Goal: Task Accomplishment & Management: Manage account settings

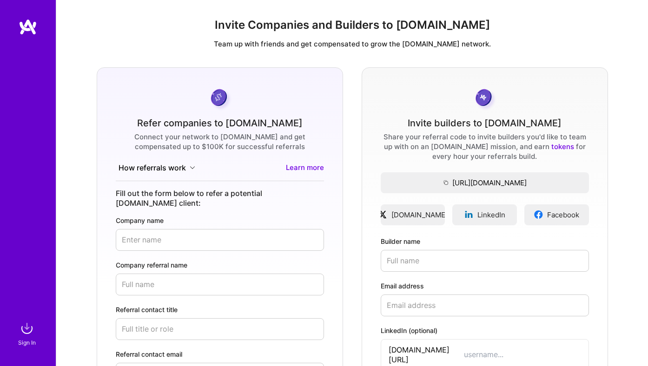
click at [22, 343] on div "Sign In" at bounding box center [27, 343] width 18 height 10
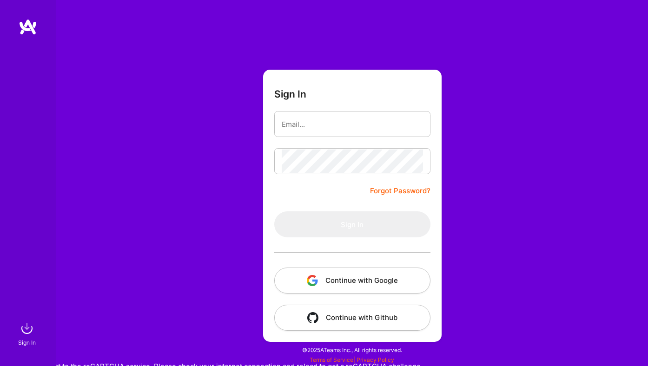
click at [314, 112] on div at bounding box center [352, 124] width 156 height 26
click at [308, 127] on input "email" at bounding box center [352, 124] width 141 height 24
type input "[EMAIL_ADDRESS][DOMAIN_NAME]"
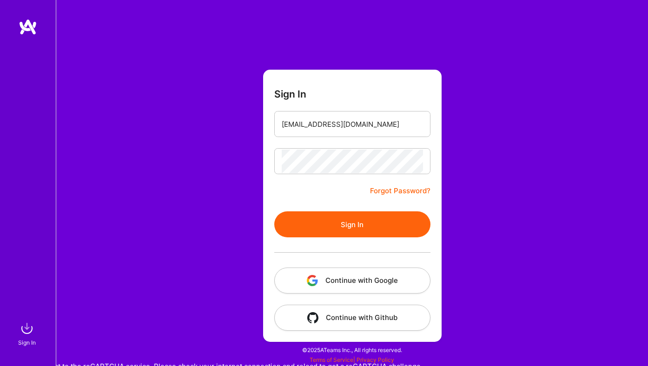
click at [336, 229] on button "Sign In" at bounding box center [352, 224] width 156 height 26
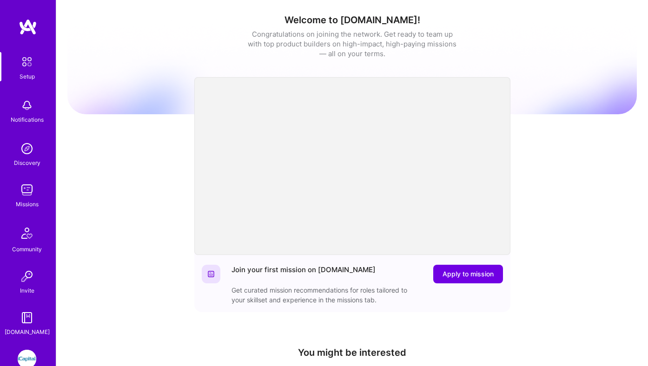
scroll to position [53, 0]
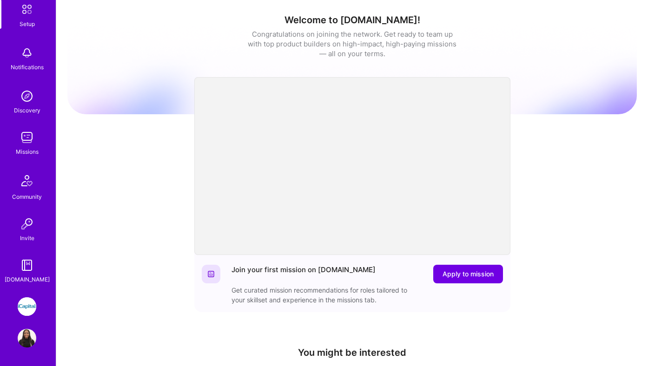
click at [30, 302] on img at bounding box center [27, 306] width 19 height 19
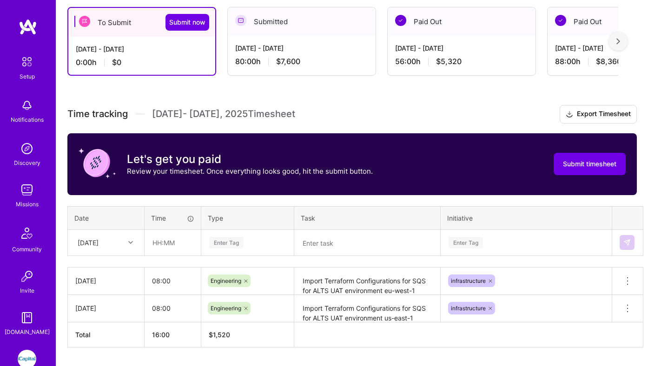
scroll to position [205, 0]
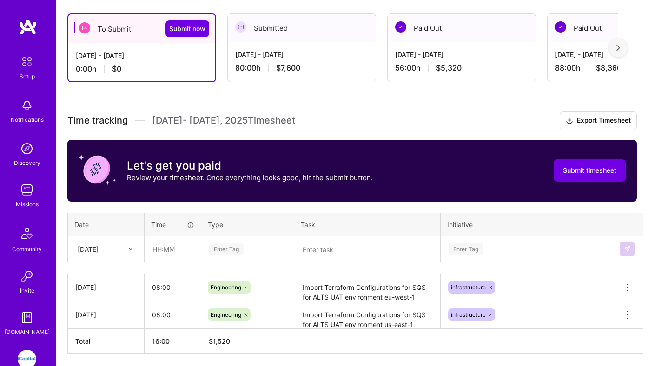
click at [279, 58] on div "[DATE] - [DATE]" at bounding box center [301, 55] width 133 height 10
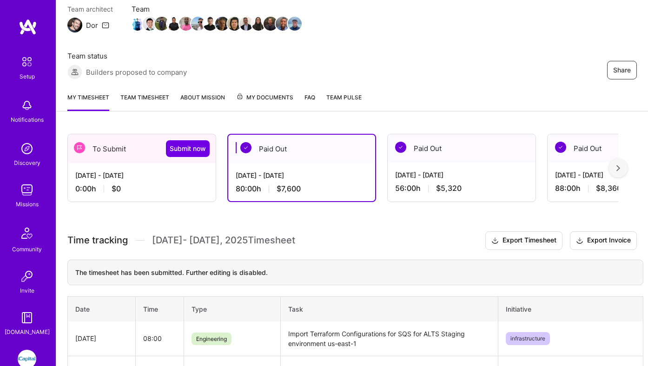
scroll to position [0, 0]
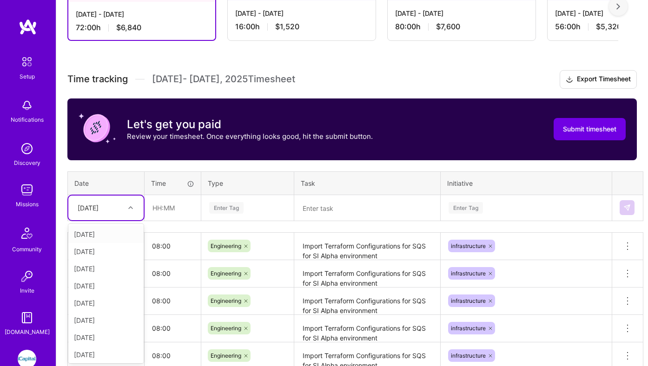
scroll to position [199, 0]
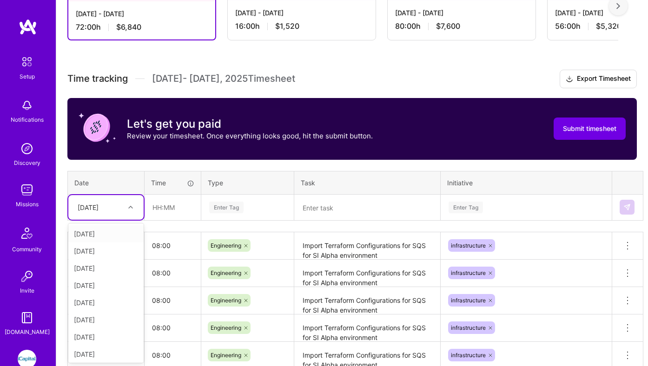
click at [114, 213] on div "Wed, Oct 15" at bounding box center [99, 207] width 52 height 15
click at [103, 356] on div "Tue, Oct 14" at bounding box center [105, 352] width 75 height 17
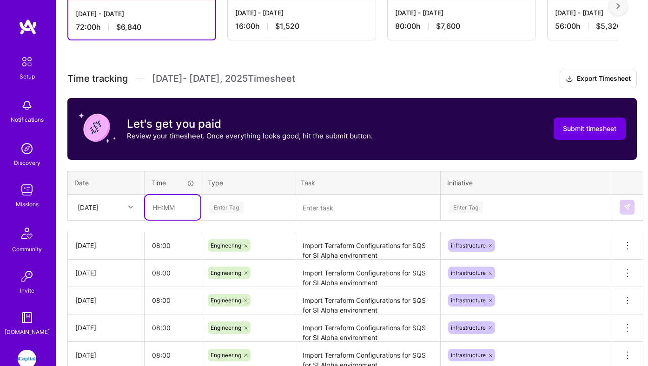
click at [162, 211] on input "text" at bounding box center [172, 207] width 55 height 25
type input "08:00"
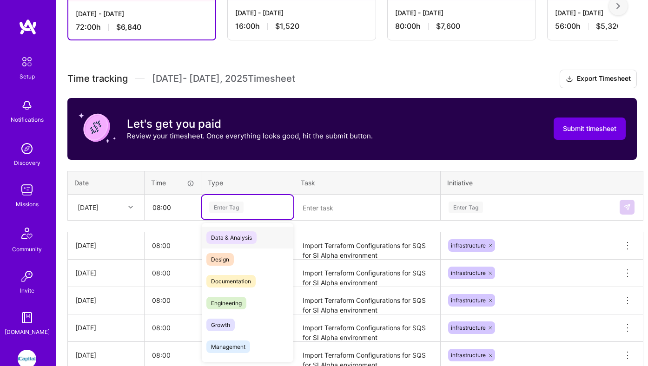
click at [228, 204] on div "Enter Tag" at bounding box center [226, 207] width 34 height 14
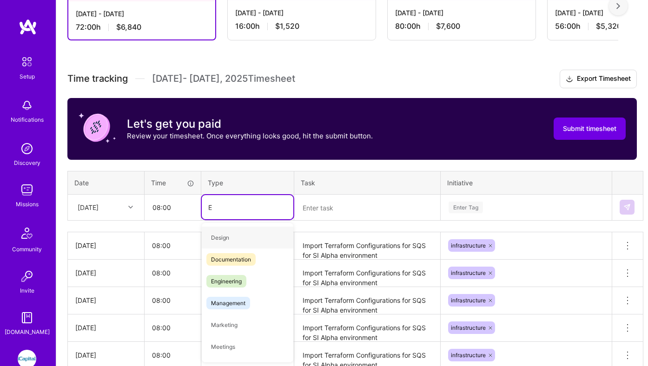
type input "En"
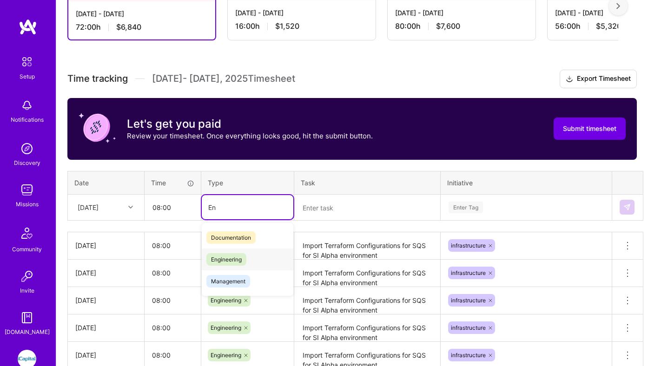
click at [238, 257] on span "Engineering" at bounding box center [226, 259] width 40 height 13
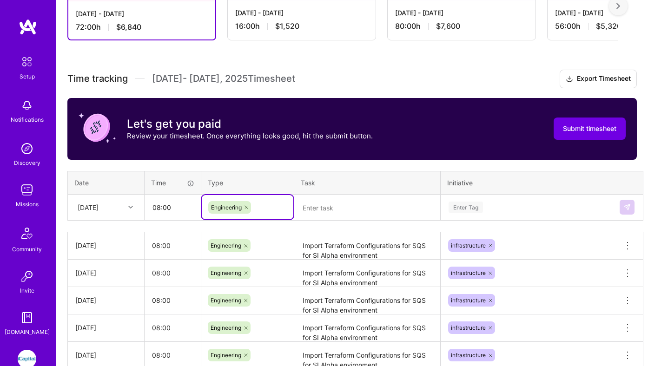
click at [317, 244] on textarea "Import Terraform Configurations for SQS for SI Alpha environment" at bounding box center [367, 246] width 144 height 26
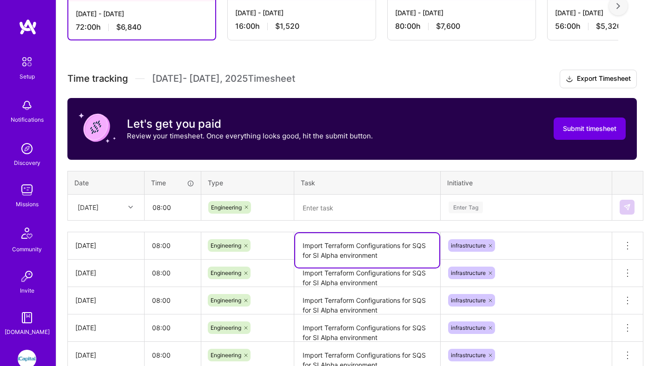
click at [317, 244] on textarea "Import Terraform Configurations for SQS for SI Alpha environment" at bounding box center [367, 250] width 144 height 34
click at [320, 201] on textarea at bounding box center [367, 208] width 144 height 24
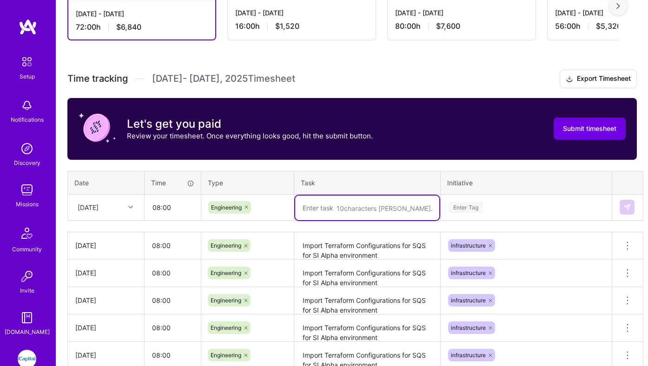
paste textarea "Import Terraform Configurations for SQS for SI Alpha environment"
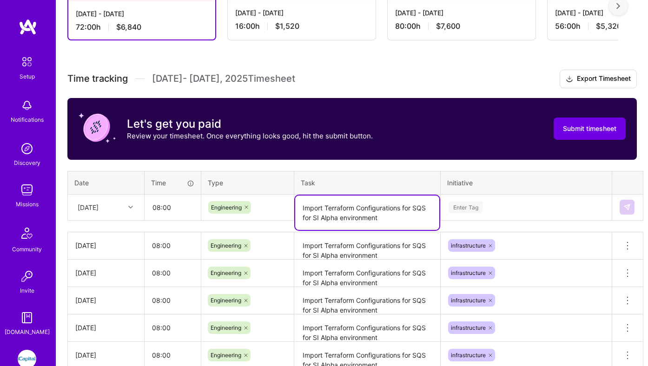
click at [324, 217] on textarea "Import Terraform Configurations for SQS for SI Alpha environment" at bounding box center [367, 213] width 144 height 34
type textarea "Import Terraform Configurations for SQS for SI QA environment"
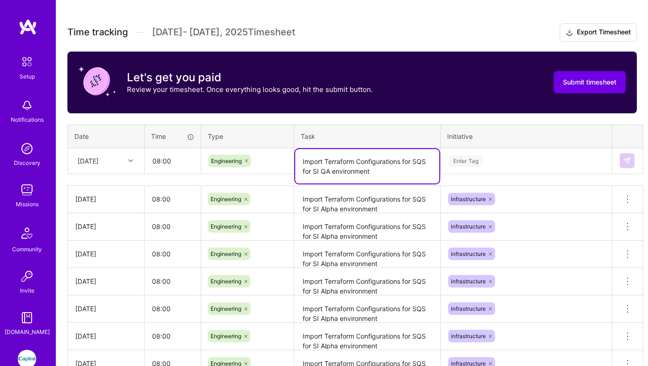
click at [477, 173] on div "Enter Tag" at bounding box center [526, 161] width 170 height 24
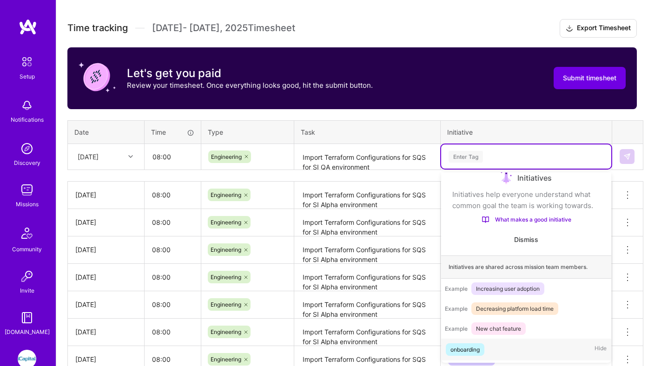
scroll to position [15, 0]
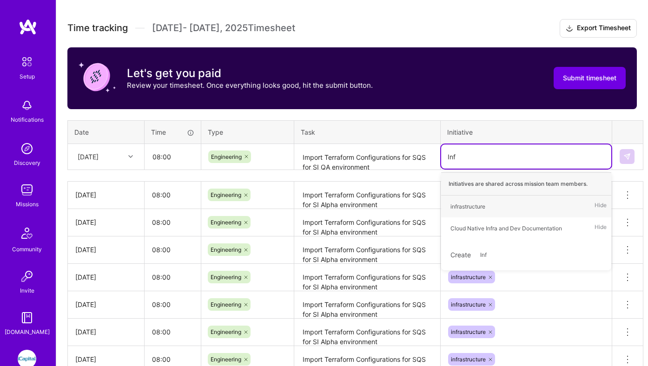
type input "Infr"
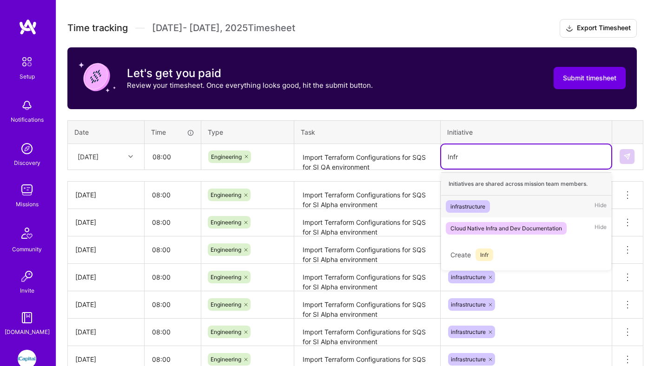
click at [480, 205] on div "infrastructure" at bounding box center [467, 207] width 35 height 10
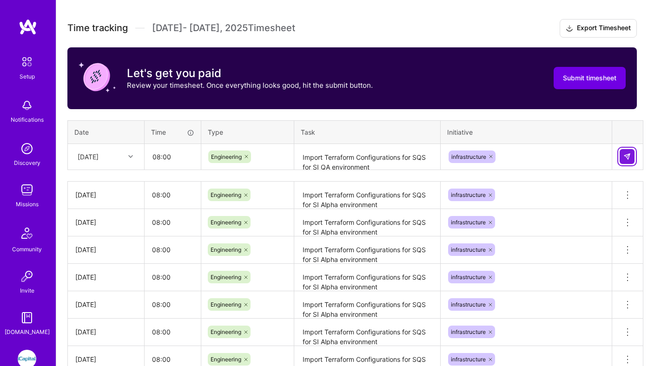
click at [627, 153] on img at bounding box center [626, 156] width 7 height 7
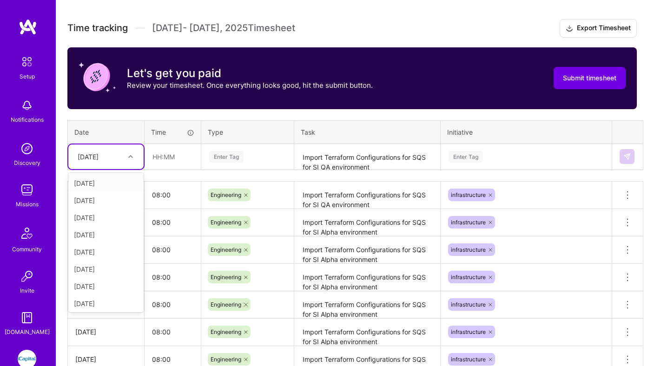
click at [99, 156] on div "Tue, Oct 14" at bounding box center [88, 157] width 21 height 10
click at [101, 304] on div "Wed, Oct 15" at bounding box center [105, 301] width 75 height 17
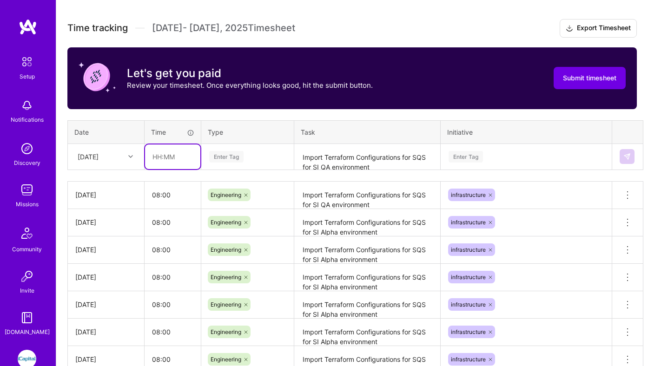
click at [168, 160] on input "text" at bounding box center [172, 157] width 55 height 25
type input "08:00"
click at [217, 150] on div "Enter Tag" at bounding box center [248, 157] width 92 height 24
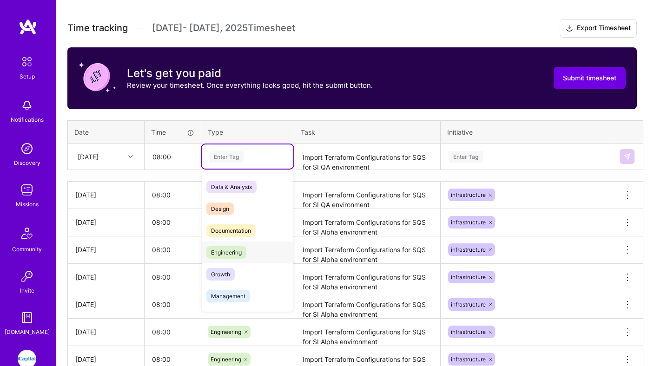
click at [226, 253] on span "Engineering" at bounding box center [226, 252] width 40 height 13
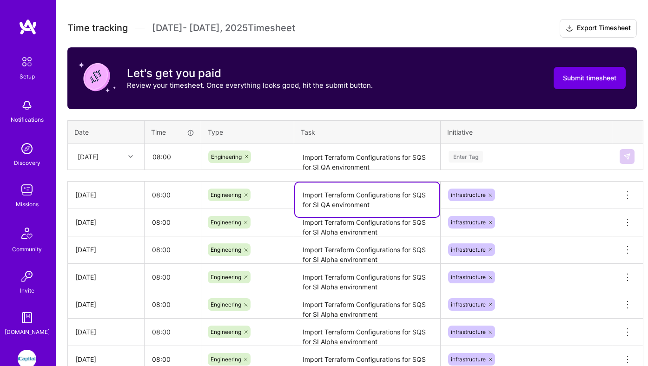
click at [329, 193] on textarea "Import Terraform Configurations for SQS for SI QA environment" at bounding box center [367, 200] width 144 height 34
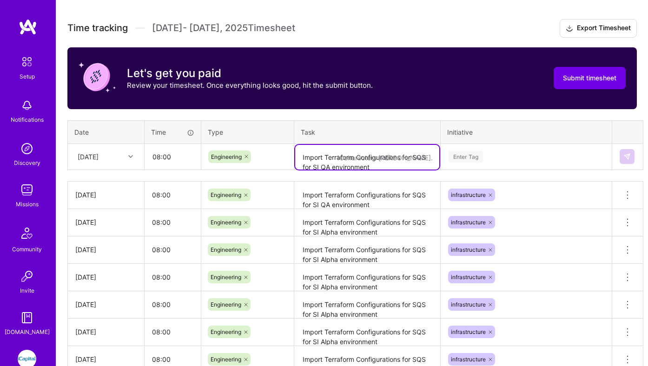
click at [330, 161] on textarea "Import Terraform Configurations for SQS for SI QA environment" at bounding box center [367, 157] width 144 height 25
paste textarea "Import Terraform Configurations for SQS for SI QA environment"
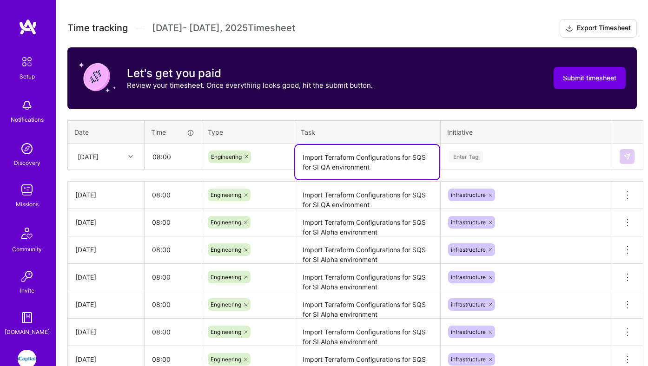
type textarea "Import Terraform Configurations for SQS for SI QA environment"
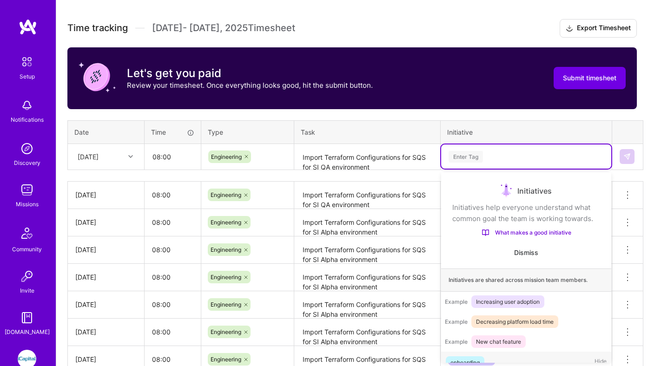
click at [466, 159] on div "Enter Tag" at bounding box center [466, 157] width 34 height 14
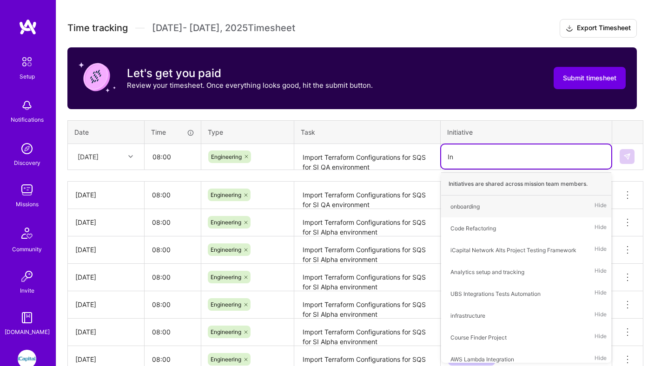
type input "Inf"
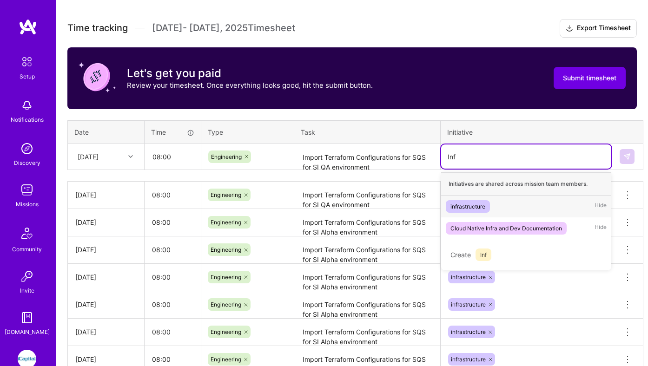
click at [485, 203] on div "infrastructure" at bounding box center [467, 207] width 35 height 10
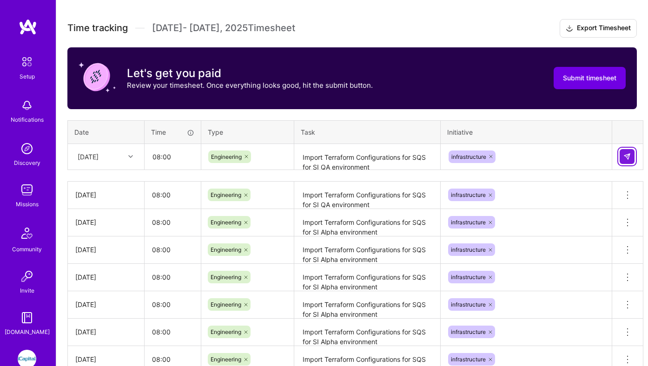
click at [625, 157] on img at bounding box center [626, 156] width 7 height 7
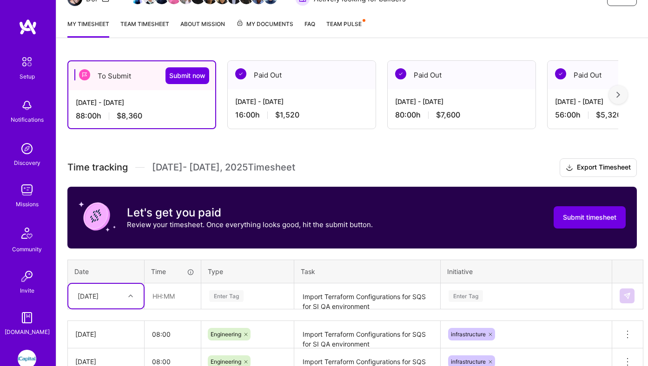
scroll to position [107, 0]
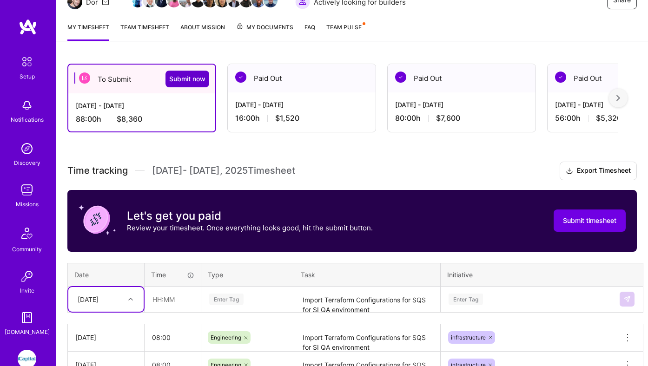
click at [187, 83] on span "Submit now" at bounding box center [187, 78] width 36 height 9
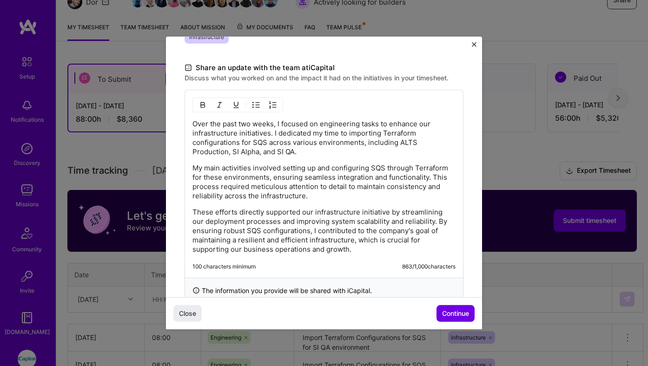
scroll to position [263, 0]
click at [471, 315] on button "Continue" at bounding box center [455, 313] width 38 height 17
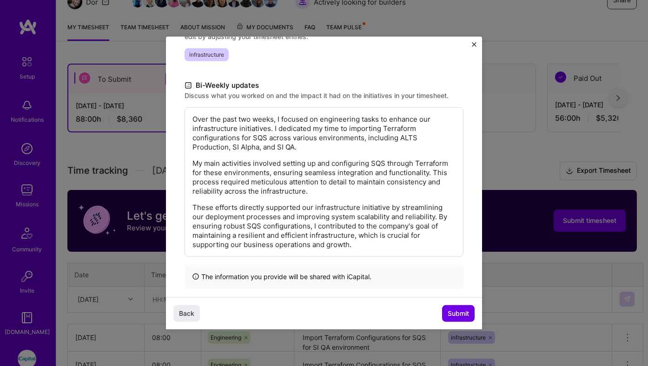
scroll to position [155, 0]
click at [450, 311] on span "Submit" at bounding box center [458, 313] width 21 height 9
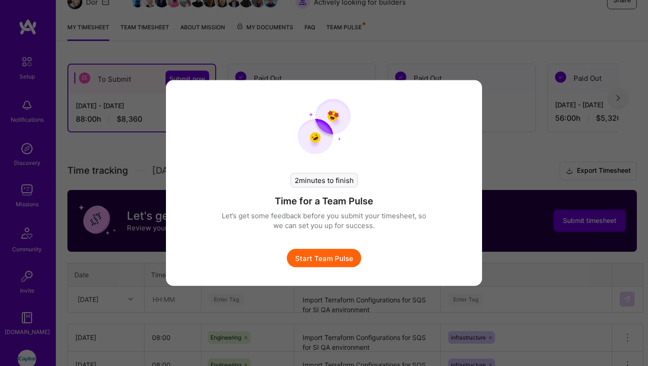
click at [334, 256] on button "Start Team Pulse" at bounding box center [324, 258] width 74 height 19
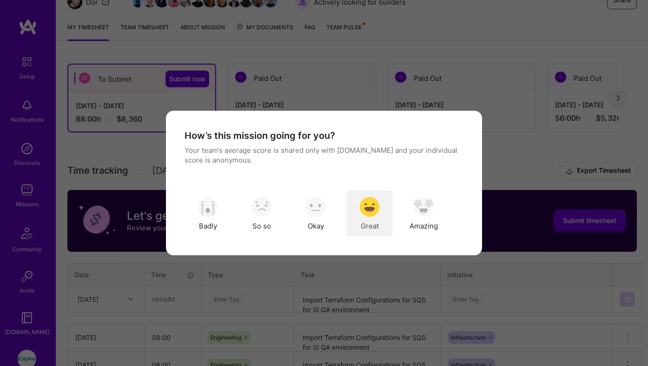
click at [377, 215] on img "modal" at bounding box center [369, 207] width 20 height 20
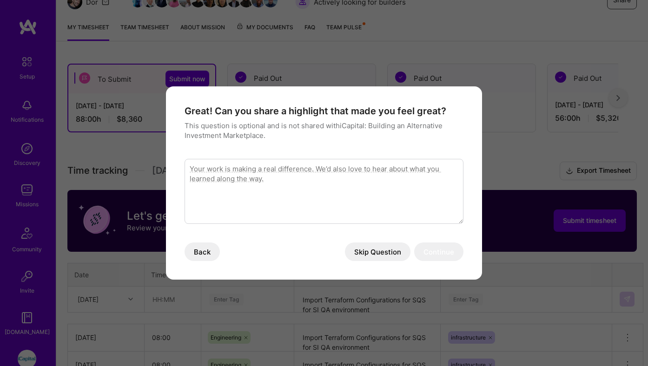
click at [397, 251] on button "Skip Question" at bounding box center [378, 252] width 66 height 19
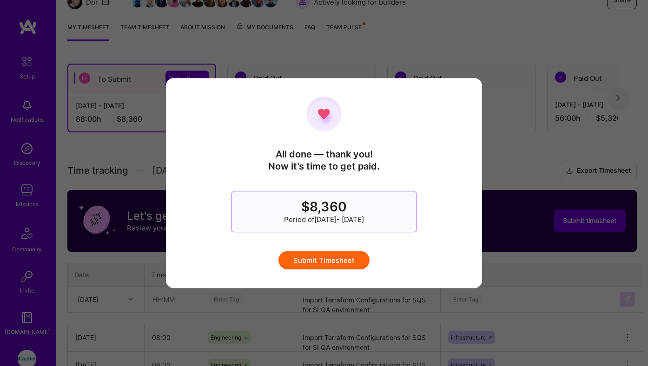
click at [357, 260] on button "Submit Timesheet" at bounding box center [323, 260] width 91 height 19
